Goal: Information Seeking & Learning: Ask a question

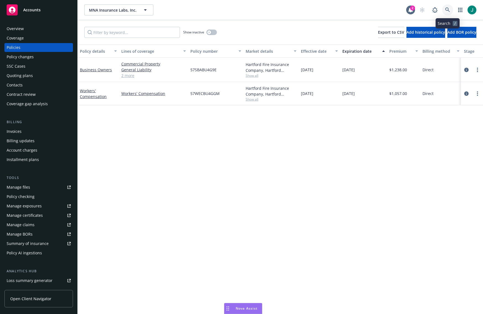
click at [448, 9] on icon at bounding box center [447, 9] width 5 height 5
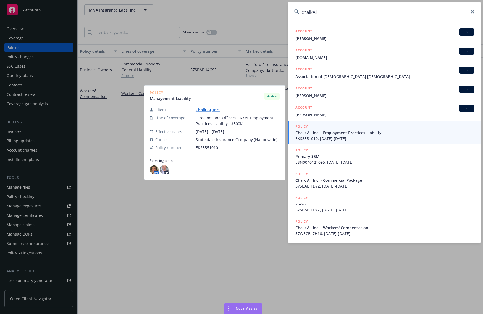
type input "chalkAI"
click at [336, 134] on span "Chalk AI, Inc. - Employment Practices Liability" at bounding box center [384, 133] width 179 height 6
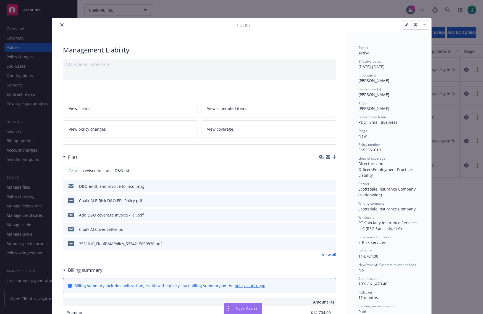
click at [60, 25] on icon "close" at bounding box center [61, 24] width 3 height 3
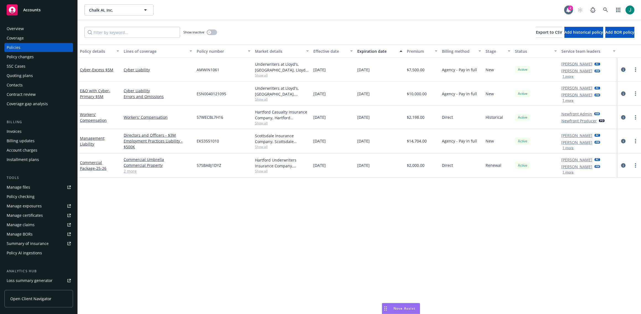
click at [241, 224] on div "Policy details Lines of coverage Policy number Market details Effective date Ex…" at bounding box center [359, 179] width 563 height 270
click at [158, 198] on div "Policy details Lines of coverage Policy number Market details Effective date Ex…" at bounding box center [359, 179] width 563 height 270
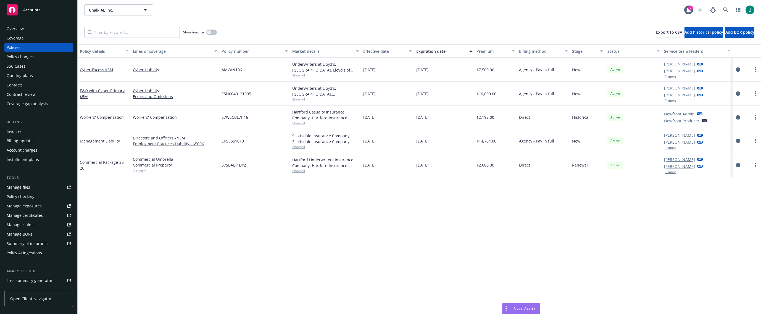
click at [457, 119] on div "[DATE]" at bounding box center [444, 117] width 60 height 23
click at [172, 75] on div "Cyber - Excess $5M Cyber Liability AMWIN1061 Underwriters at Lloyd's, [GEOGRAPH…" at bounding box center [420, 113] width 684 height 111
click at [390, 169] on div "[DATE]" at bounding box center [387, 165] width 53 height 24
click at [483, 2] on div "Chalk AI, Inc. Chalk AI, Inc. 2" at bounding box center [420, 10] width 684 height 20
click at [113, 117] on link "Workers' Compensation" at bounding box center [102, 117] width 44 height 5
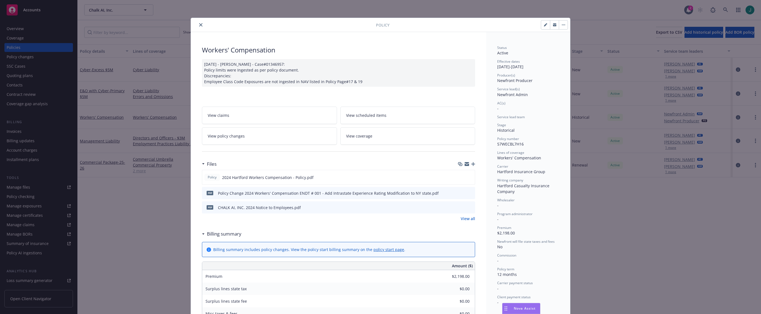
click at [440, 21] on div at bounding box center [479, 24] width 179 height 9
click at [469, 192] on icon "preview file" at bounding box center [470, 193] width 5 height 4
click at [483, 30] on div "Policy" at bounding box center [380, 25] width 379 height 14
click at [199, 24] on icon "close" at bounding box center [200, 24] width 3 height 3
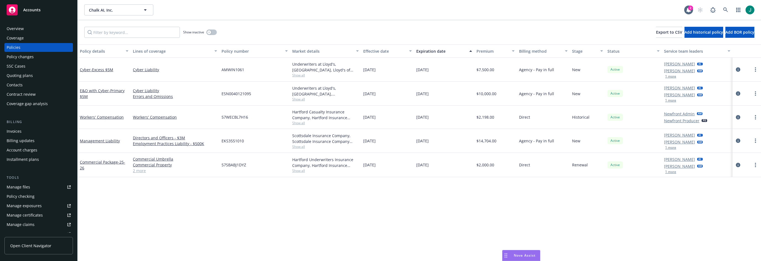
click at [483, 257] on span "Nova Assist" at bounding box center [525, 255] width 22 height 5
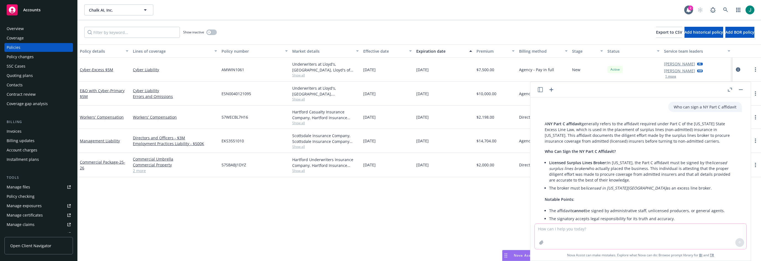
click at [483, 231] on textarea at bounding box center [641, 236] width 212 height 25
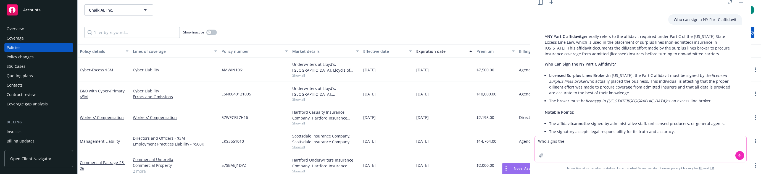
drag, startPoint x: 556, startPoint y: 141, endPoint x: 563, endPoint y: 138, distance: 7.4
click at [483, 138] on textarea "Who signs the" at bounding box center [641, 149] width 212 height 26
type textarea "W"
type textarea "For surplus lines in DE, who signs SL-1923 - is it the retails broker or the wh…"
click at [483, 156] on button at bounding box center [740, 155] width 9 height 9
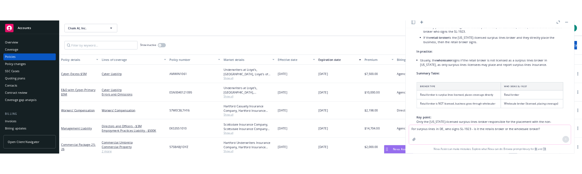
scroll to position [1169, 0]
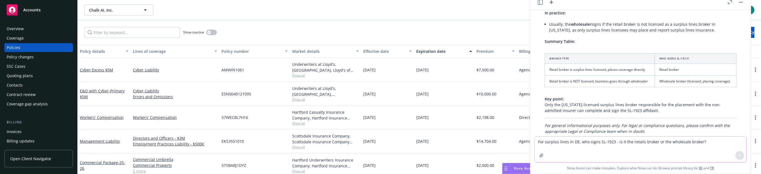
click at [483, 96] on p "Key point: Only the [US_STATE]-licensed surplus lines broker responsible for th…" at bounding box center [641, 104] width 192 height 17
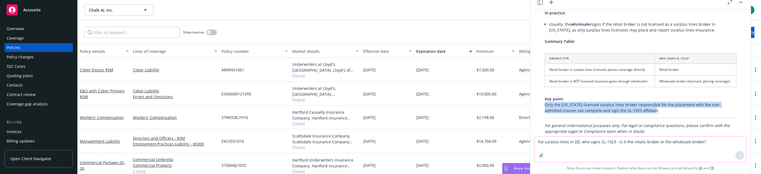
drag, startPoint x: 545, startPoint y: 88, endPoint x: 647, endPoint y: 94, distance: 101.9
click at [483, 96] on p "Key point: Only the [US_STATE]-licensed surplus lines broker responsible for th…" at bounding box center [641, 104] width 192 height 17
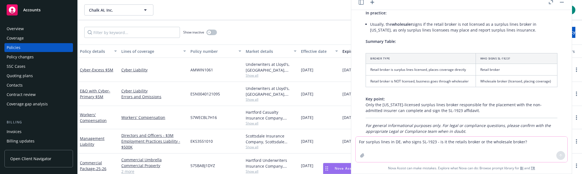
click at [269, 165] on div "Hartford Underwriters Insurance Company, Hartford Insurance Group" at bounding box center [271, 163] width 51 height 12
